Goal: Information Seeking & Learning: Learn about a topic

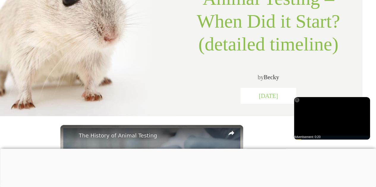
scroll to position [126, 14]
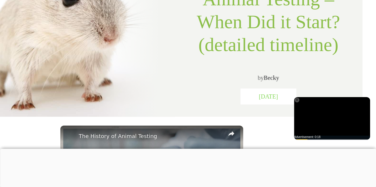
click at [275, 78] on link "Becky" at bounding box center [271, 78] width 15 height 7
click at [270, 78] on link "Becky" at bounding box center [271, 78] width 15 height 7
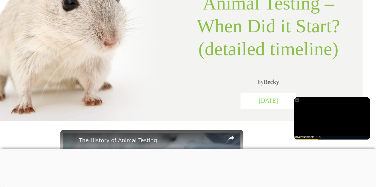
scroll to position [124, 14]
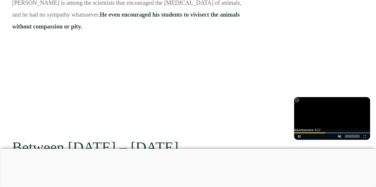
scroll to position [880, 0]
